Goal: Complete application form

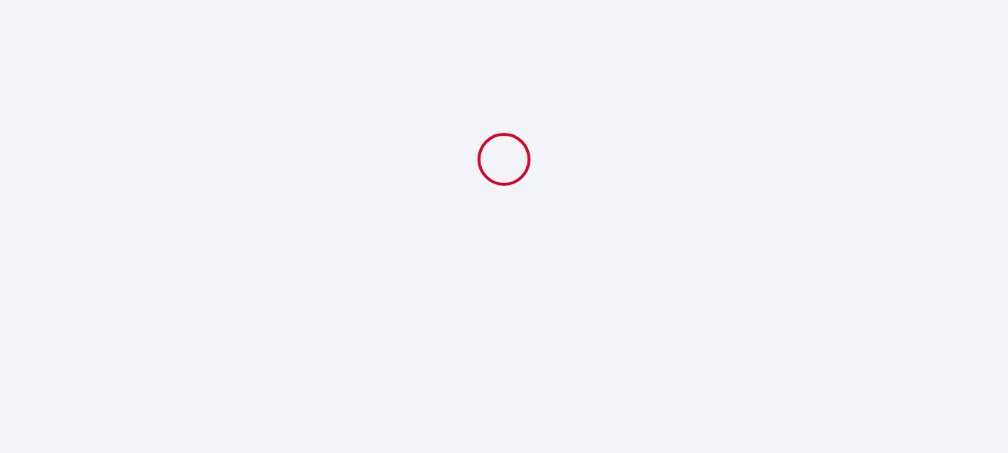
select select
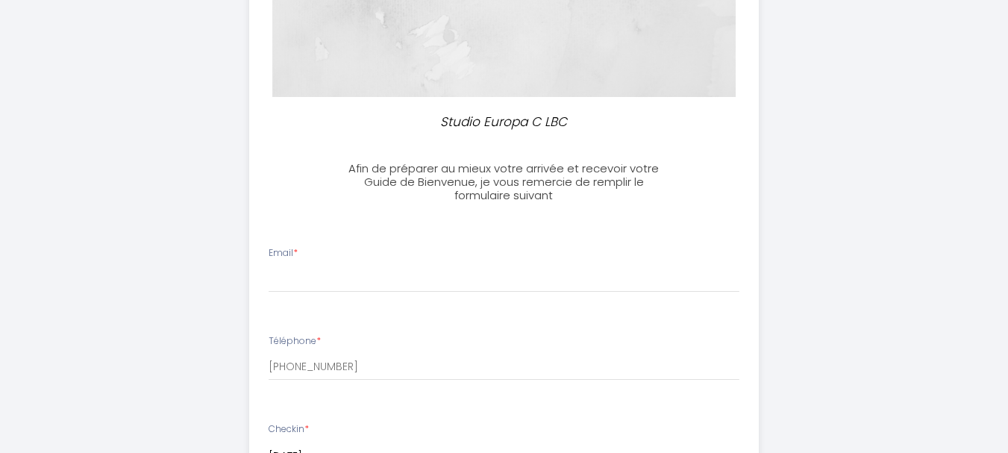
scroll to position [263, 0]
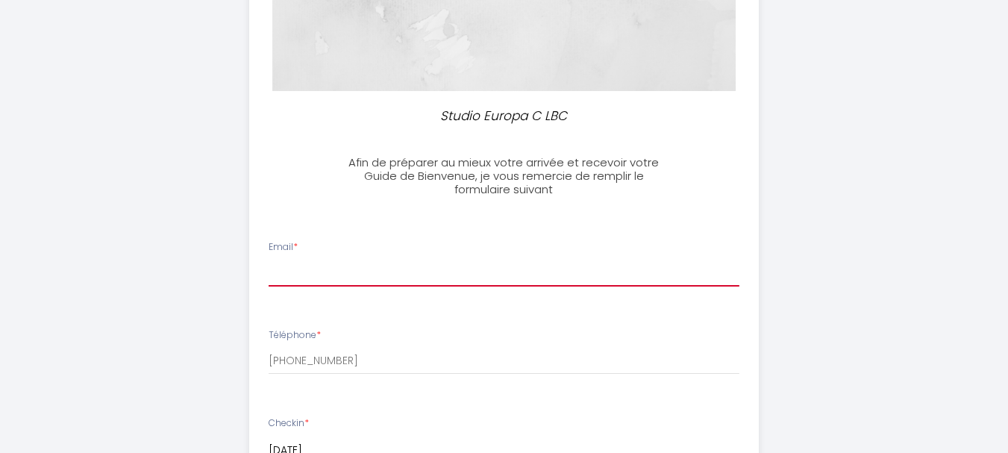
click at [326, 266] on input "Email *" at bounding box center [504, 273] width 471 height 27
type input "n"
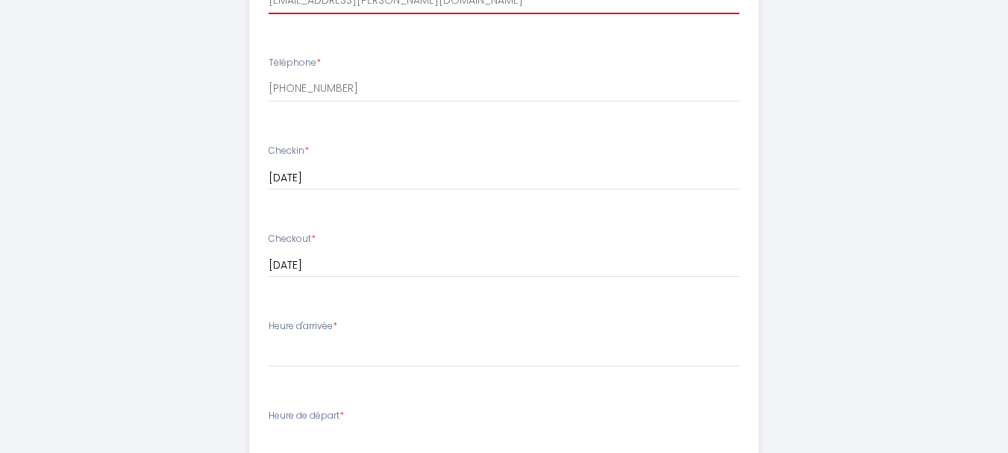
scroll to position [536, 0]
type input "[EMAIL_ADDRESS][PERSON_NAME][DOMAIN_NAME]"
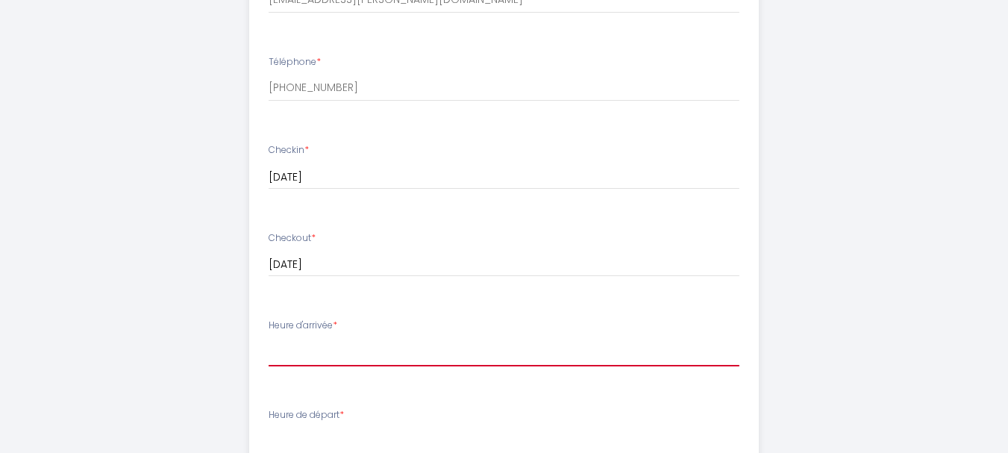
click at [313, 354] on select "16:00 16:30 17:00 17:30 18:00 18:30 19:00 19:30 20:00 20:30 21:00 21:30 22:00" at bounding box center [504, 352] width 471 height 28
select select "16:00"
click at [269, 338] on select "16:00 16:30 17:00 17:30 18:00 18:30 19:00 19:30 20:00 20:30 21:00 21:30 22:00" at bounding box center [504, 352] width 471 height 28
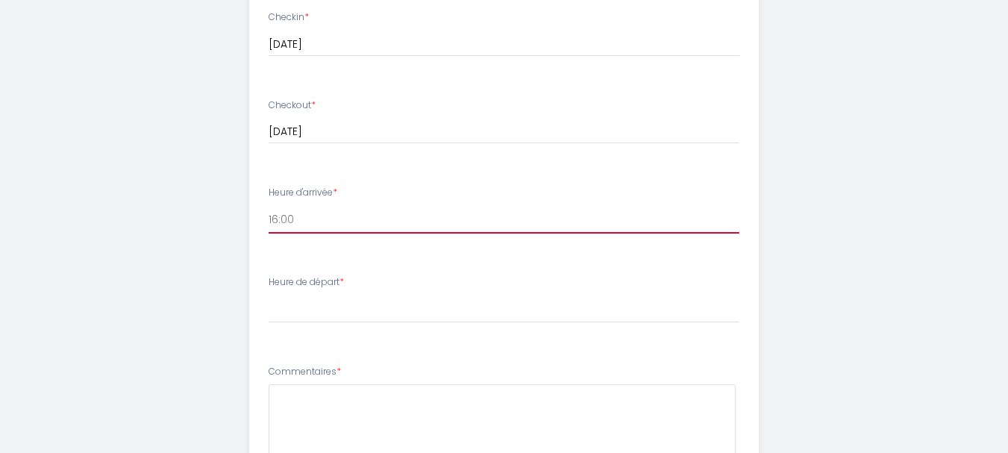
scroll to position [670, 0]
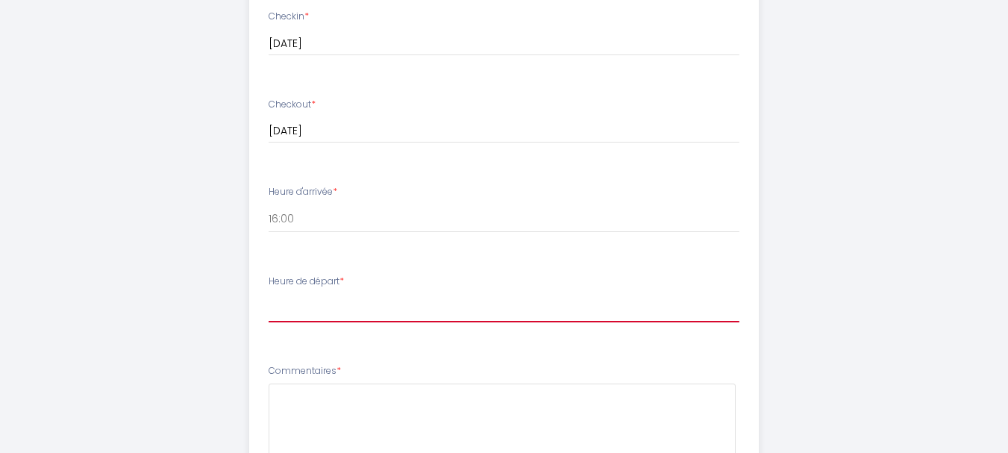
click at [310, 313] on select "00:00 00:30 01:00 01:30 02:00 02:30 03:00 03:30 04:00 04:30 05:00 05:30 06:00 0…" at bounding box center [504, 308] width 471 height 28
select select "10:00"
click at [269, 294] on select "00:00 00:30 01:00 01:30 02:00 02:30 03:00 03:30 04:00 04:30 05:00 05:30 06:00 0…" at bounding box center [504, 308] width 471 height 28
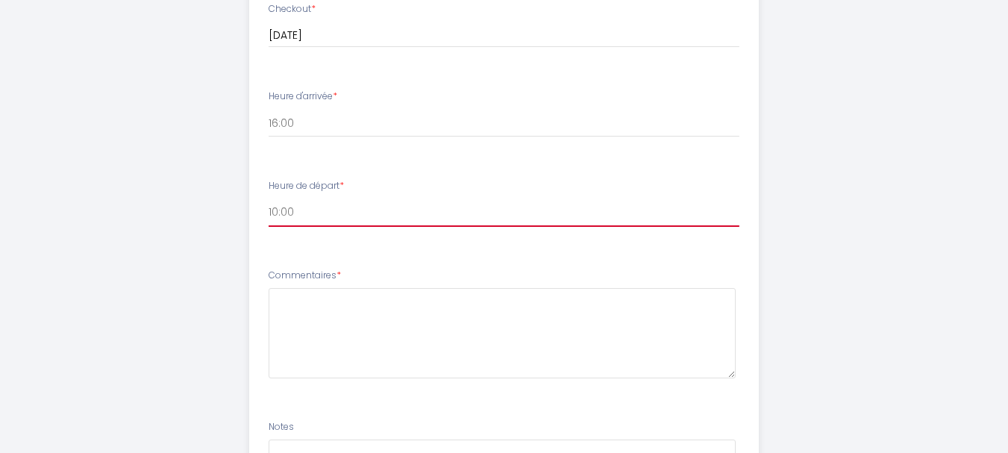
scroll to position [769, 0]
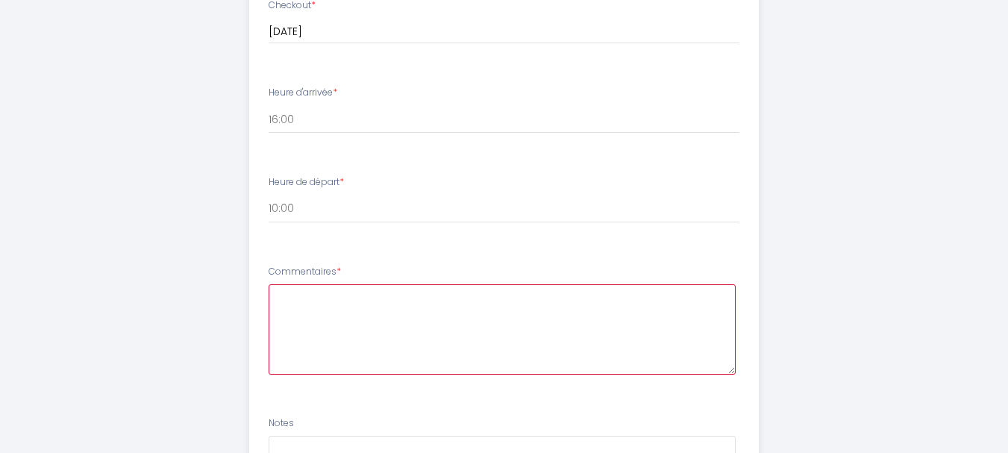
click at [298, 303] on textarea at bounding box center [502, 329] width 467 height 90
type textarea "N"
click at [354, 294] on textarea "N'etant pas tres a laise avec technologie ou autre, nous souaiterions une remis…" at bounding box center [502, 329] width 467 height 90
click at [384, 294] on textarea "N'etant pas tres a laise avec technologie ou autre, nous souaiterions une remis…" at bounding box center [502, 329] width 467 height 90
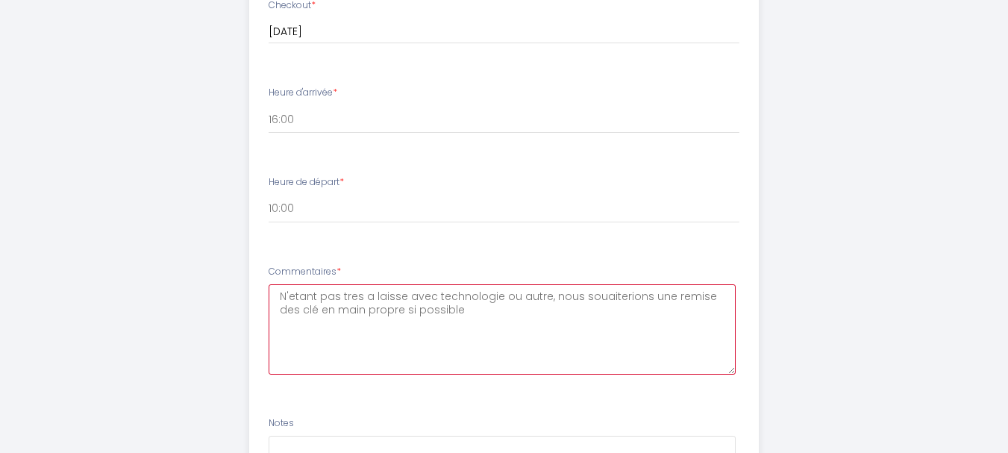
click at [378, 295] on textarea "N'etant pas tres a laisse avec technologie ou autre, nous souaiterions une remi…" at bounding box center [502, 329] width 467 height 90
drag, startPoint x: 292, startPoint y: 304, endPoint x: 602, endPoint y: 291, distance: 309.9
click at [448, 313] on textarea "N'etant pas très a l'aise avec technologie ou autre, nous souhaiterions une rem…" at bounding box center [502, 329] width 467 height 90
click at [418, 320] on textarea "N'etant pas très a l'aise avec technologie ou autre, nous souhaiterions une rem…" at bounding box center [502, 329] width 467 height 90
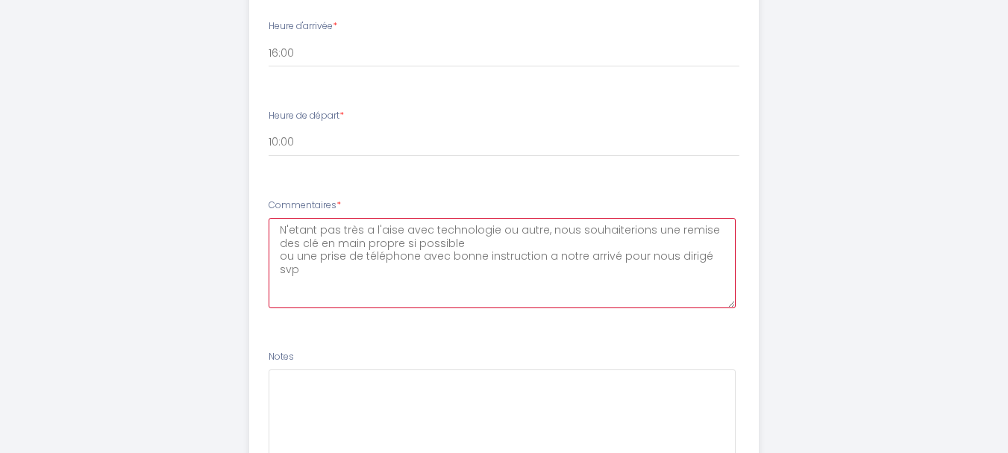
scroll to position [839, 0]
click at [716, 254] on textarea "N'etant pas très a l'aise avec technologie ou autre, nous souhaiterions une rem…" at bounding box center [502, 260] width 467 height 90
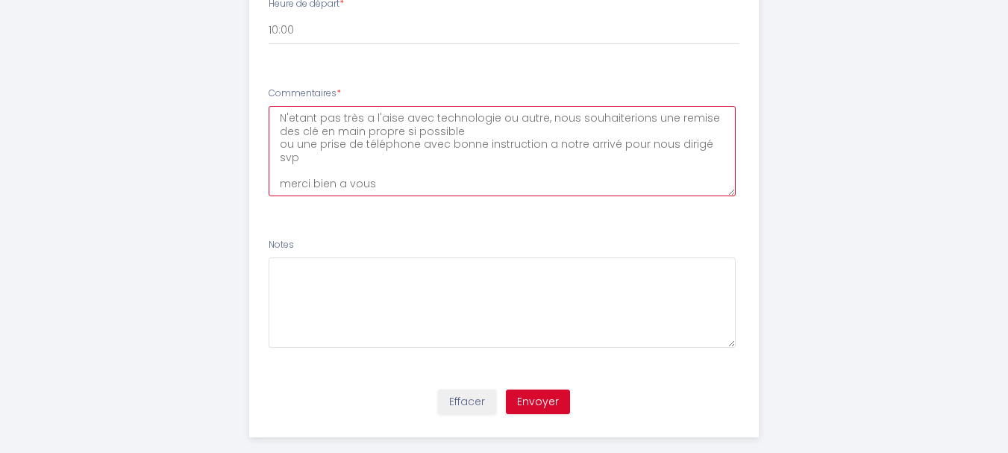
scroll to position [969, 0]
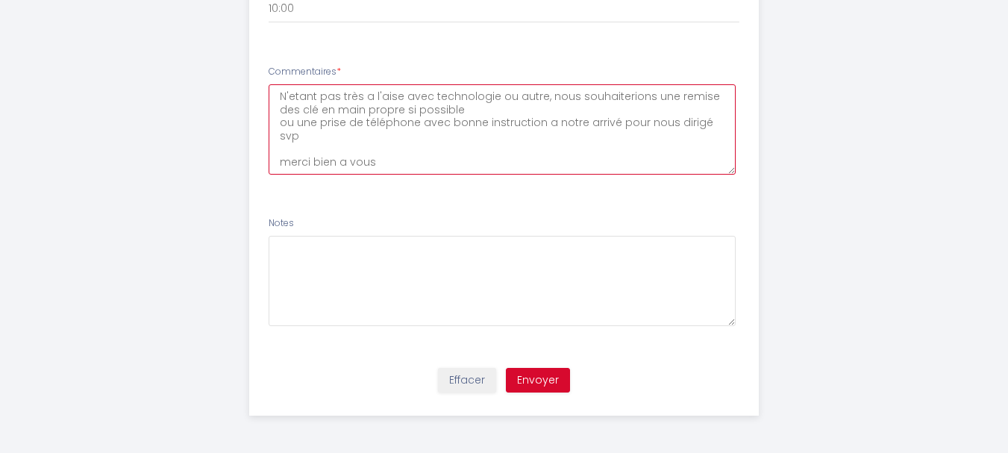
type textarea "N'etant pas très a l'aise avec technologie ou autre, nous souhaiterions une rem…"
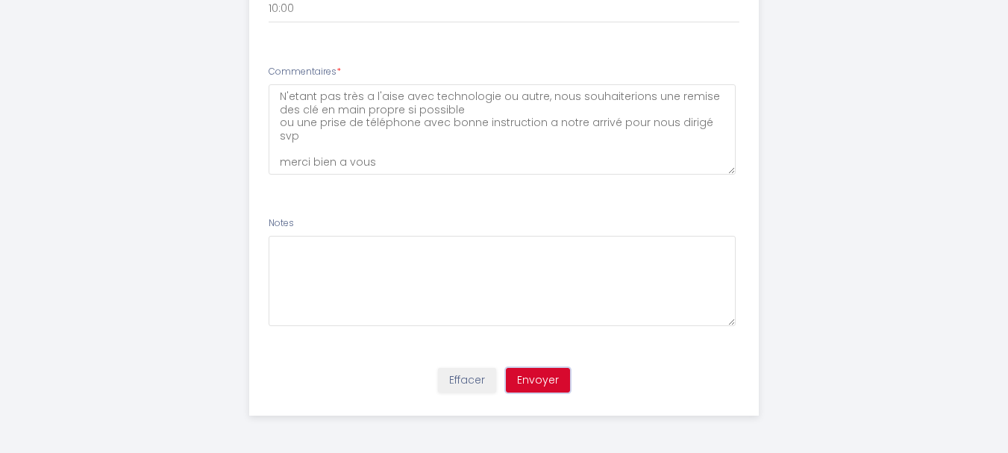
click at [520, 372] on button "Envoyer" at bounding box center [538, 380] width 64 height 25
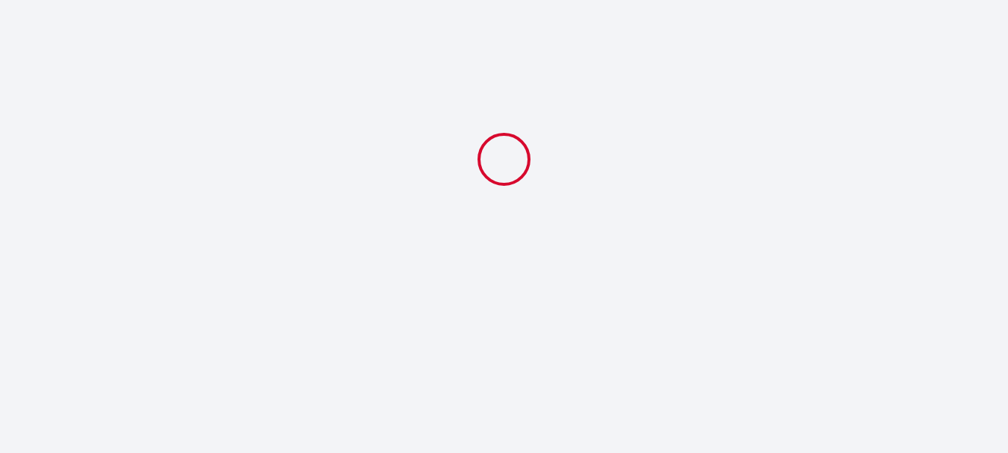
scroll to position [0, 0]
select select "10:00"
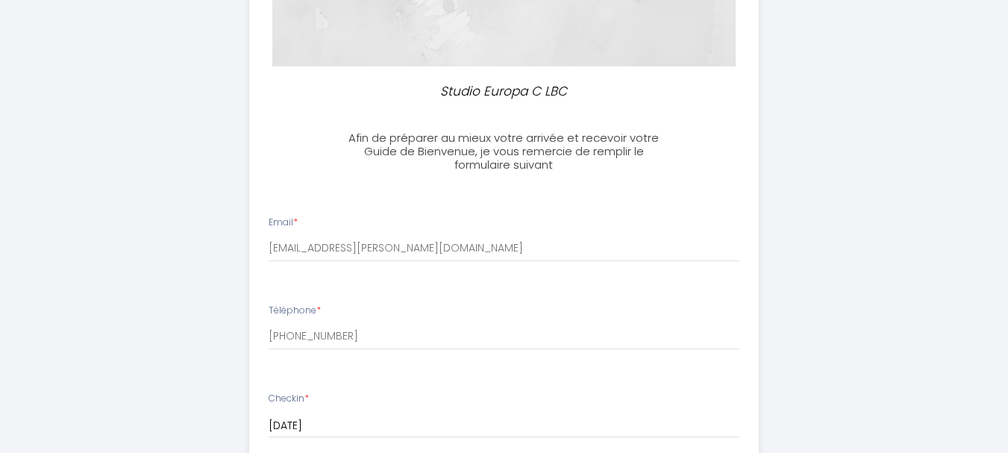
scroll to position [309, 0]
